Goal: Browse casually

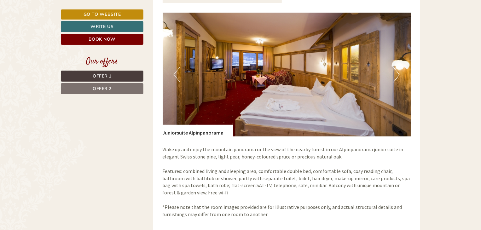
scroll to position [473, 0]
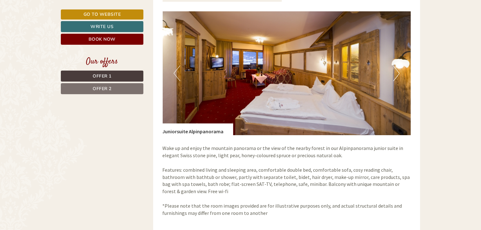
click at [396, 77] on button "Next" at bounding box center [396, 74] width 7 height 16
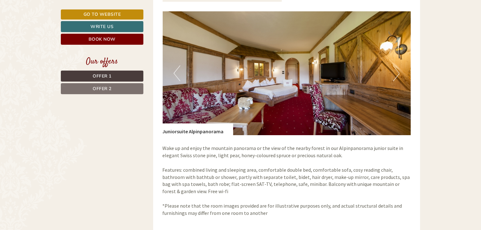
click at [396, 77] on button "Next" at bounding box center [396, 74] width 7 height 16
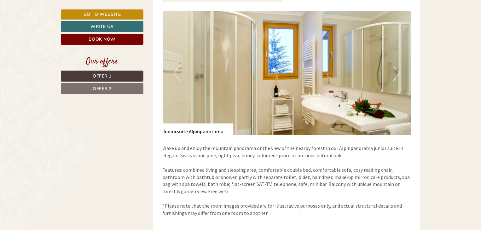
scroll to position [471, 0]
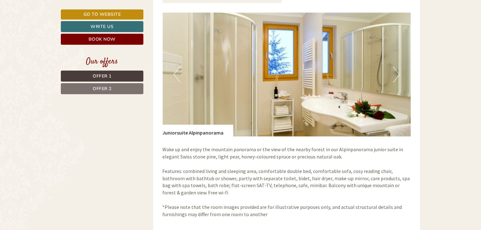
click at [396, 77] on button "Next" at bounding box center [396, 75] width 7 height 16
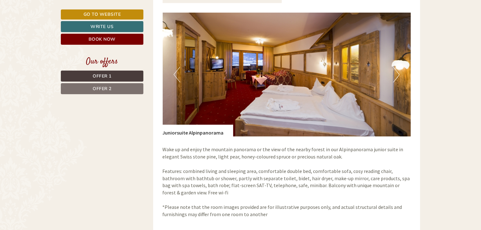
click at [396, 77] on button "Next" at bounding box center [396, 75] width 7 height 16
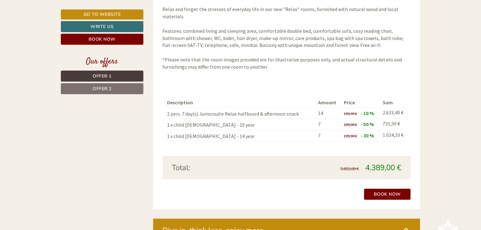
scroll to position [944, 0]
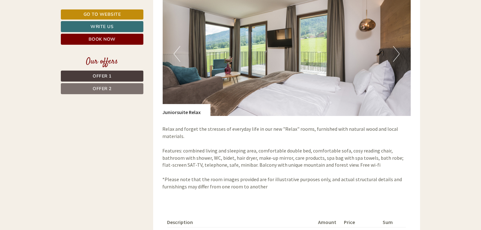
click at [389, 60] on img at bounding box center [287, 54] width 248 height 124
click at [395, 59] on button "Next" at bounding box center [396, 54] width 7 height 16
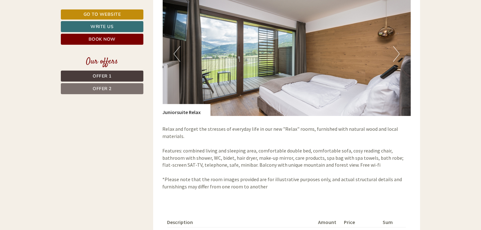
click at [396, 58] on button "Next" at bounding box center [396, 54] width 7 height 16
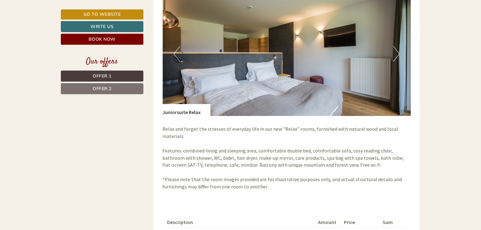
click at [396, 58] on button "Next" at bounding box center [396, 54] width 7 height 16
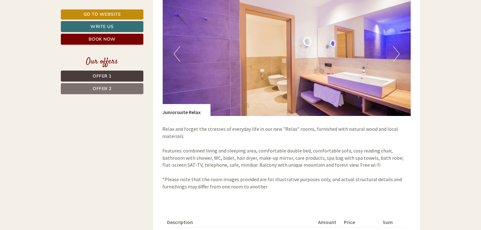
click at [396, 58] on button "Next" at bounding box center [396, 54] width 7 height 16
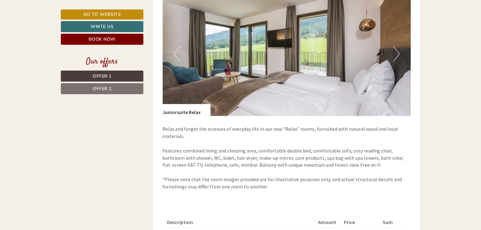
click at [396, 58] on button "Next" at bounding box center [396, 54] width 7 height 16
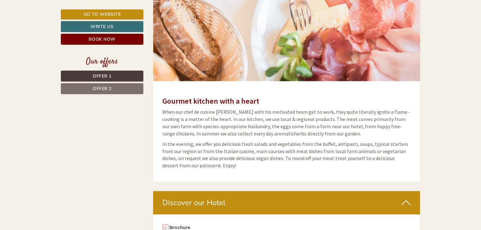
scroll to position [1701, 0]
